Goal: Navigation & Orientation: Go to known website

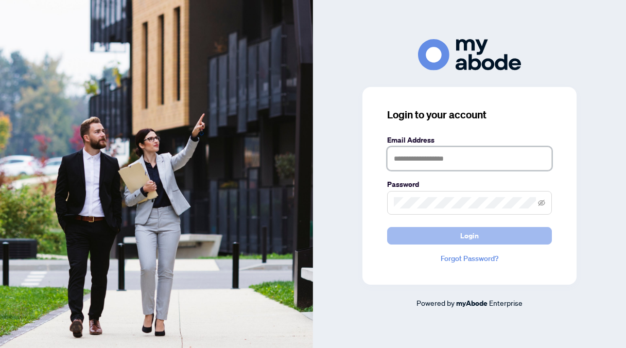
type input "**********"
click at [455, 234] on button "Login" at bounding box center [469, 235] width 165 height 17
